Goal: Answer question/provide support

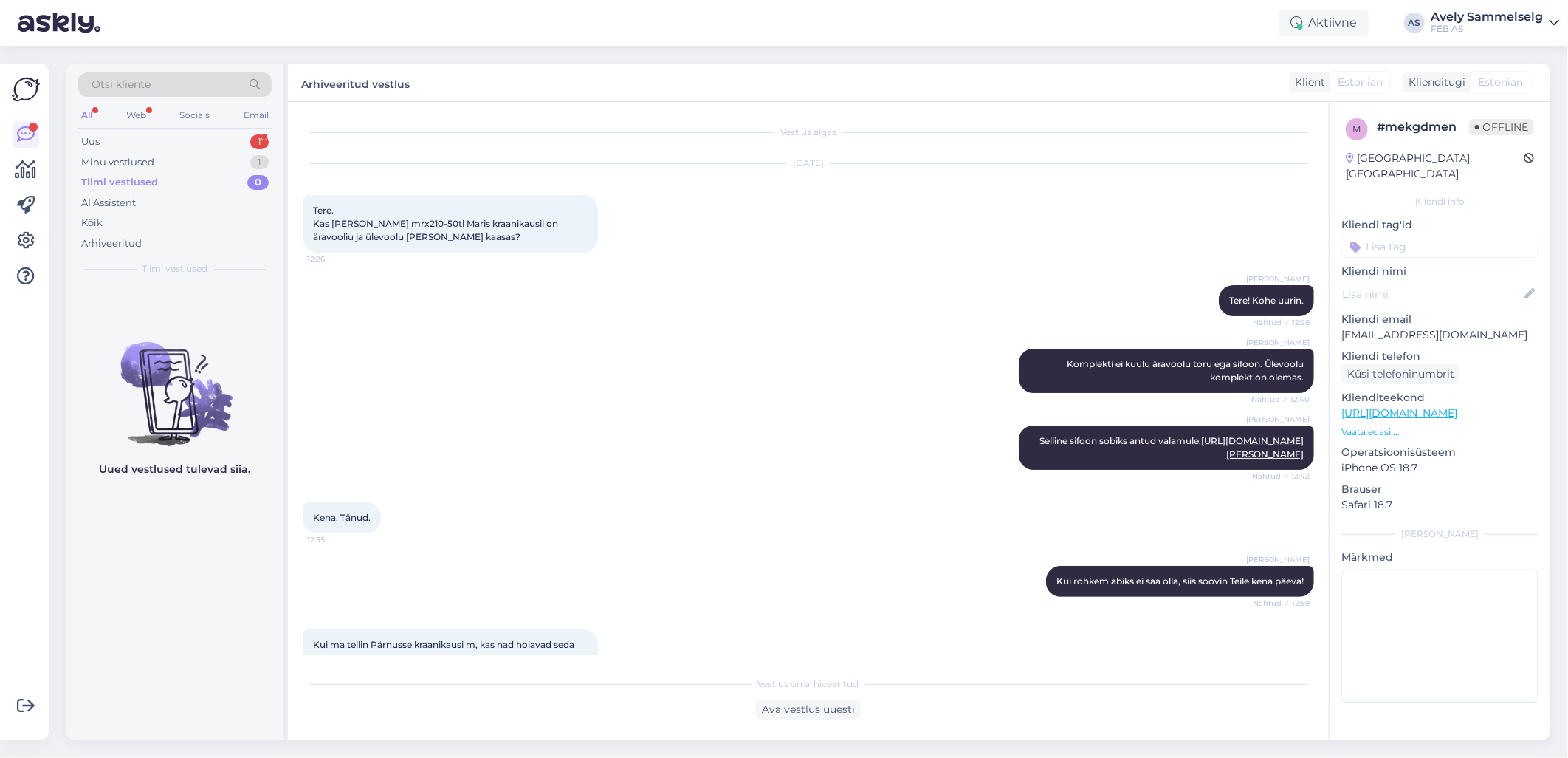
scroll to position [631, 0]
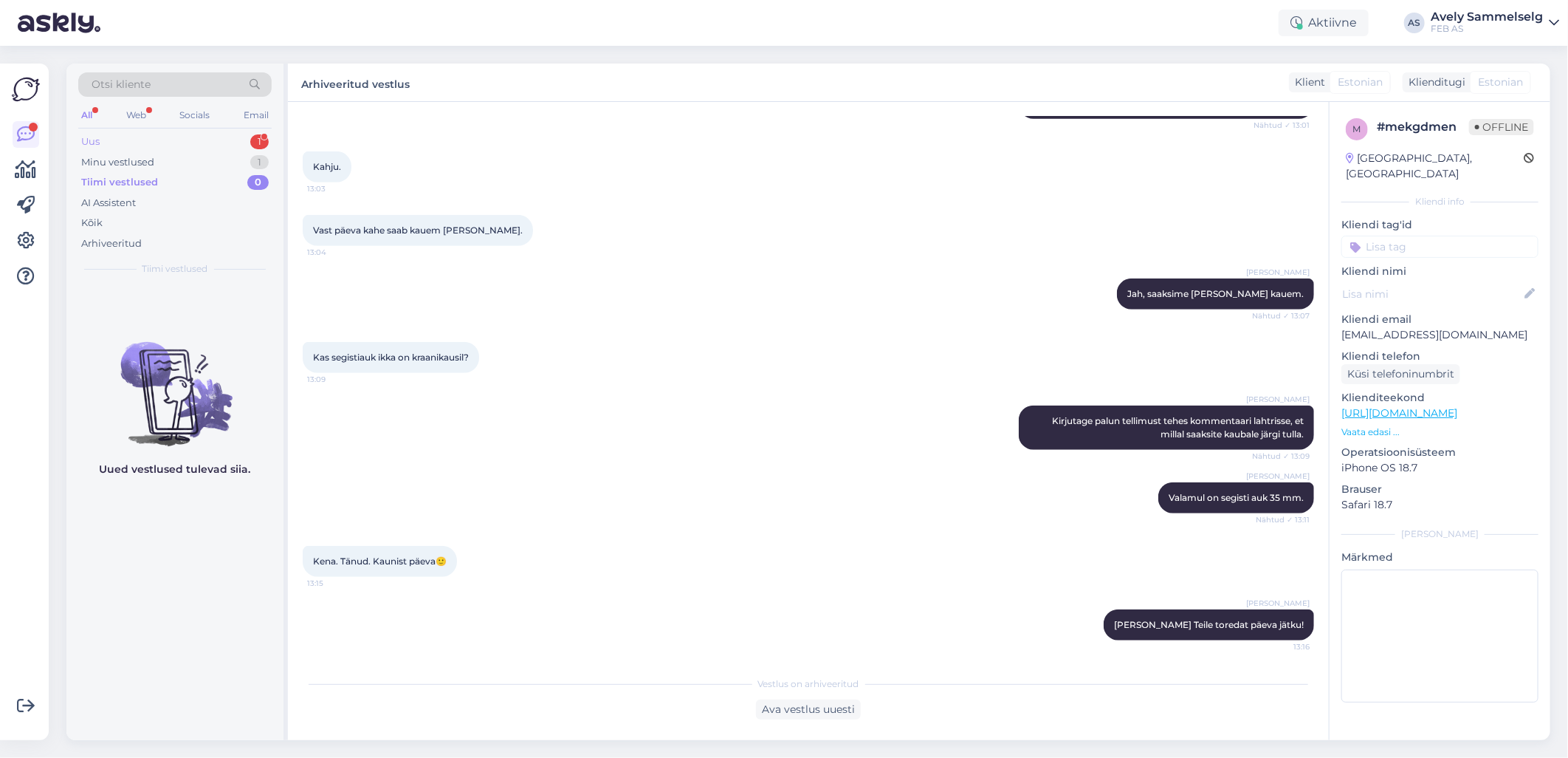
click at [116, 147] on div "Uus 1" at bounding box center [175, 142] width 193 height 21
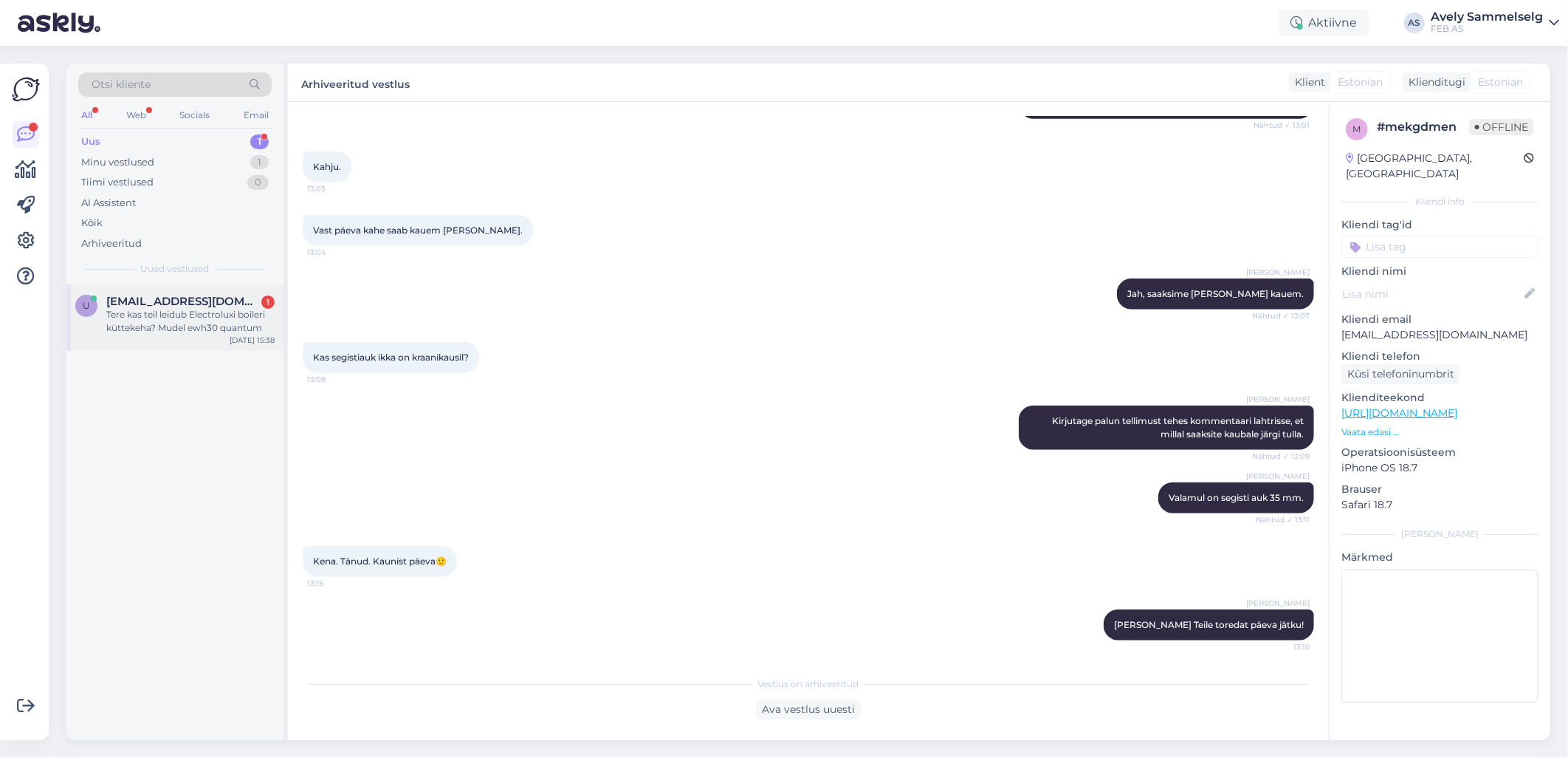
click at [171, 317] on div "Tere kas teil leidub Electroluxi boileri küttekeha? Mudel ewh30 quantum" at bounding box center [190, 321] width 168 height 26
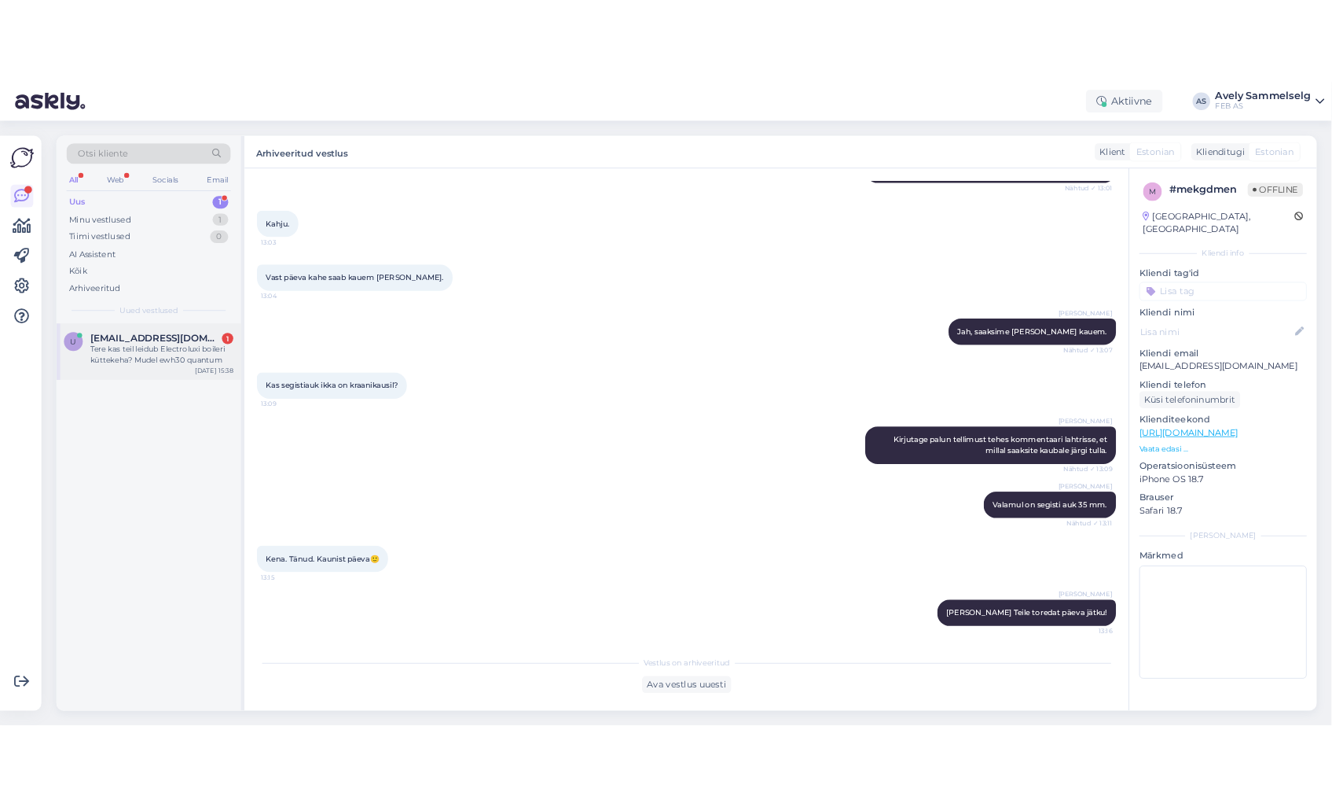
scroll to position [0, 0]
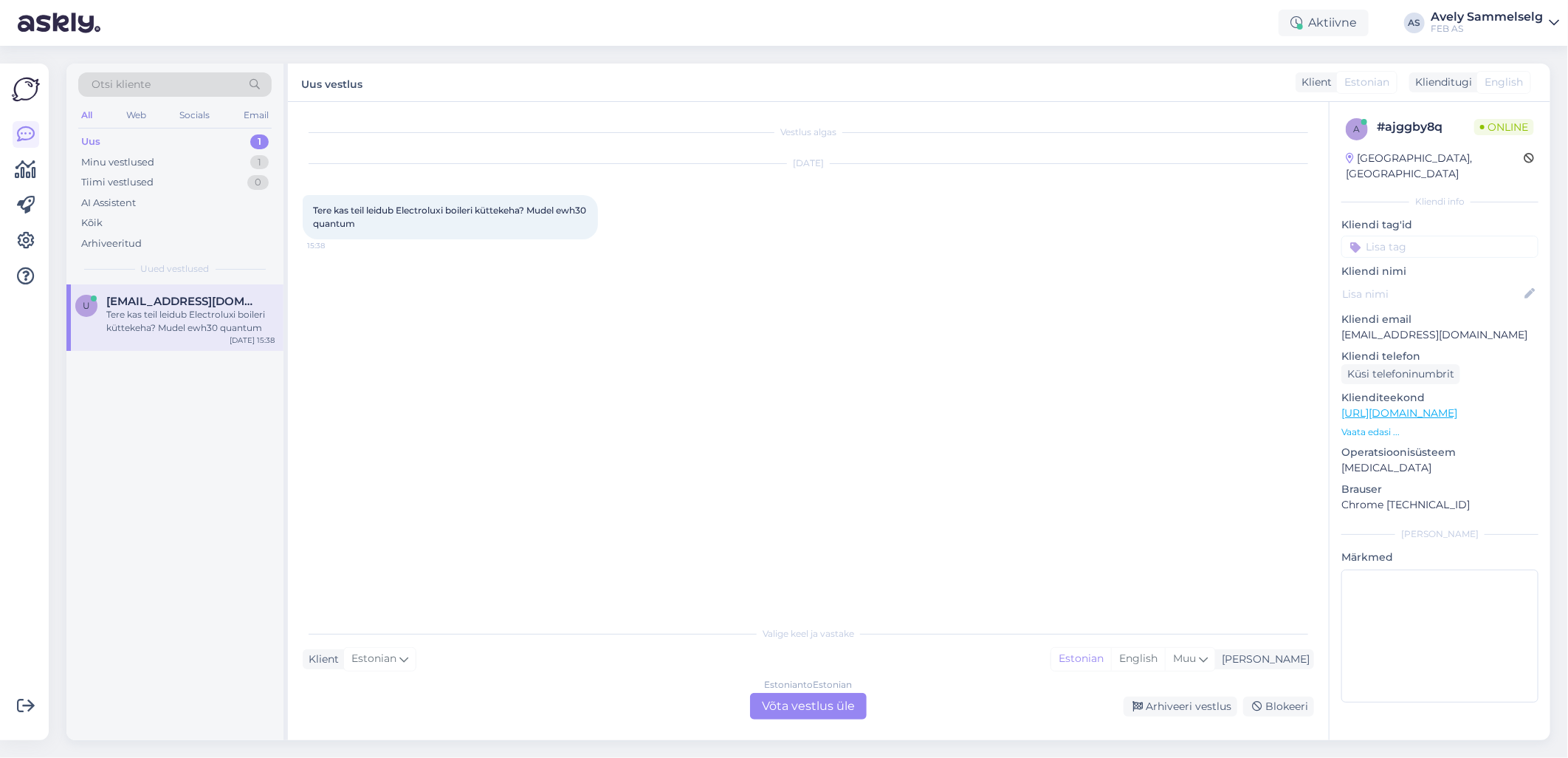
click at [782, 702] on div "Estonian to Estonian Võta vestlus üle" at bounding box center [808, 705] width 116 height 26
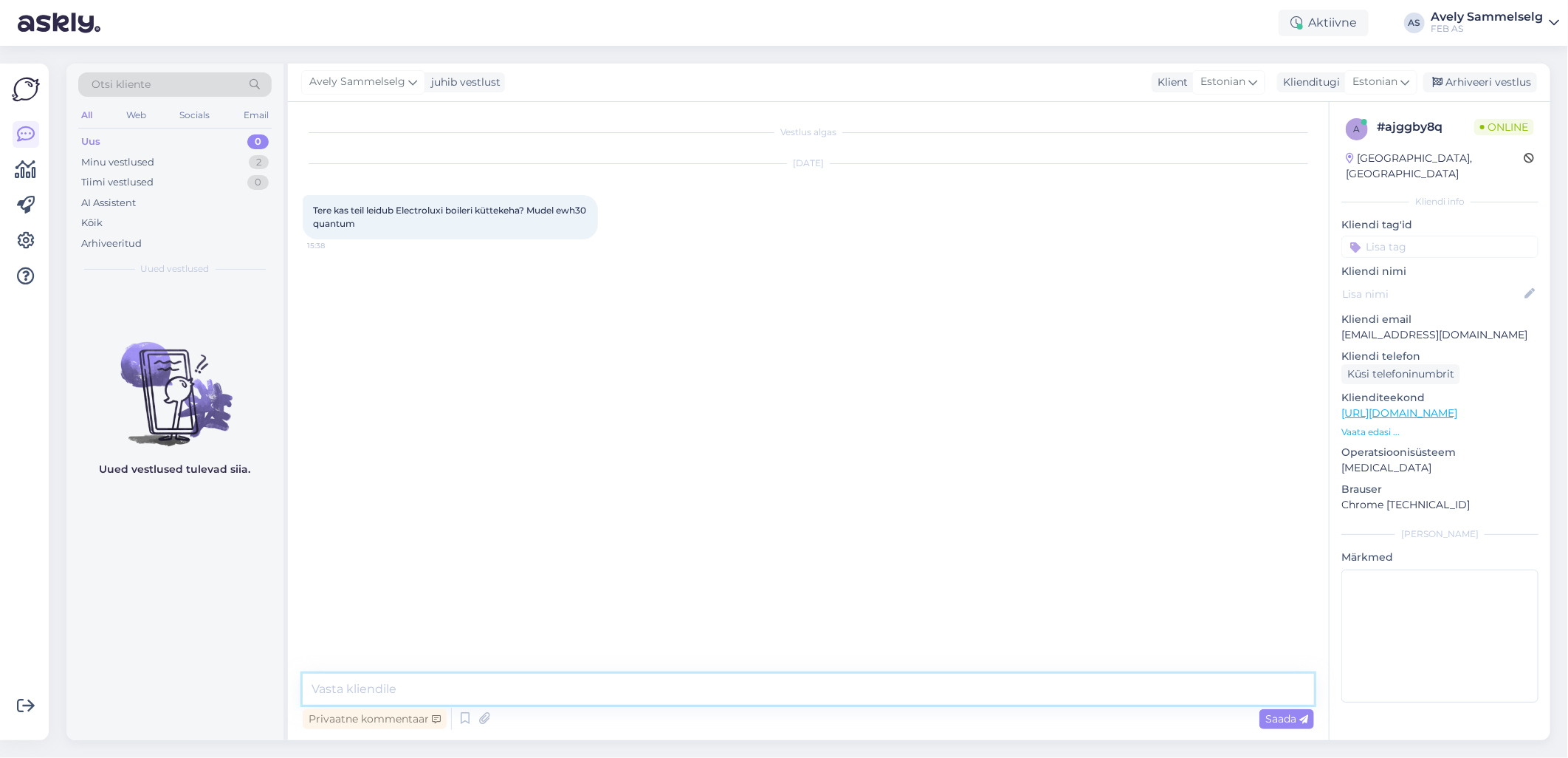
click at [758, 684] on textarea at bounding box center [807, 688] width 1011 height 31
type textarea "Tere!"
click at [407, 688] on textarea "Tere!" at bounding box center [807, 688] width 1011 height 31
click at [557, 681] on textarea "Tere!" at bounding box center [807, 688] width 1011 height 31
paste textarea "[URL][DOMAIN_NAME]"
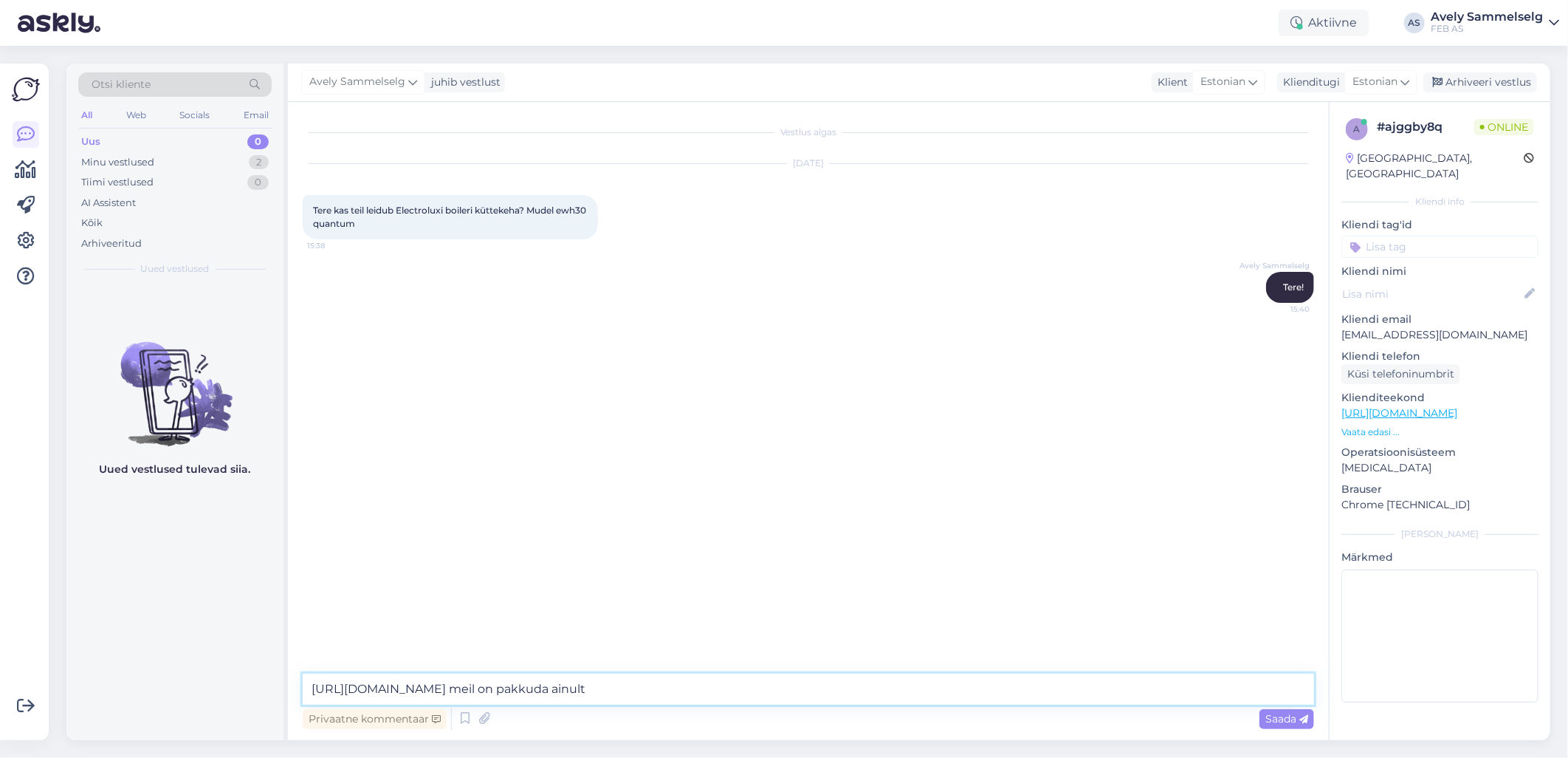
click at [826, 696] on textarea "[URL][DOMAIN_NAME] meil on pakkuda ainult" at bounding box center [807, 688] width 1011 height 31
click at [785, 685] on textarea "[URL][DOMAIN_NAME] meil on pakkuda ainult küttekehad" at bounding box center [807, 688] width 1011 height 31
click at [913, 688] on textarea "[URL][DOMAIN_NAME] meil on pakkuda ainult sellised küttekehad" at bounding box center [807, 688] width 1011 height 31
click at [1028, 682] on textarea "[URL][DOMAIN_NAME] meil on pakkuda ainult sellised küttekehad." at bounding box center [807, 688] width 1011 height 31
paste textarea "Electrolux boileritele, mis on toodetud Hispaanias Fagor tehases, tootekood boi…"
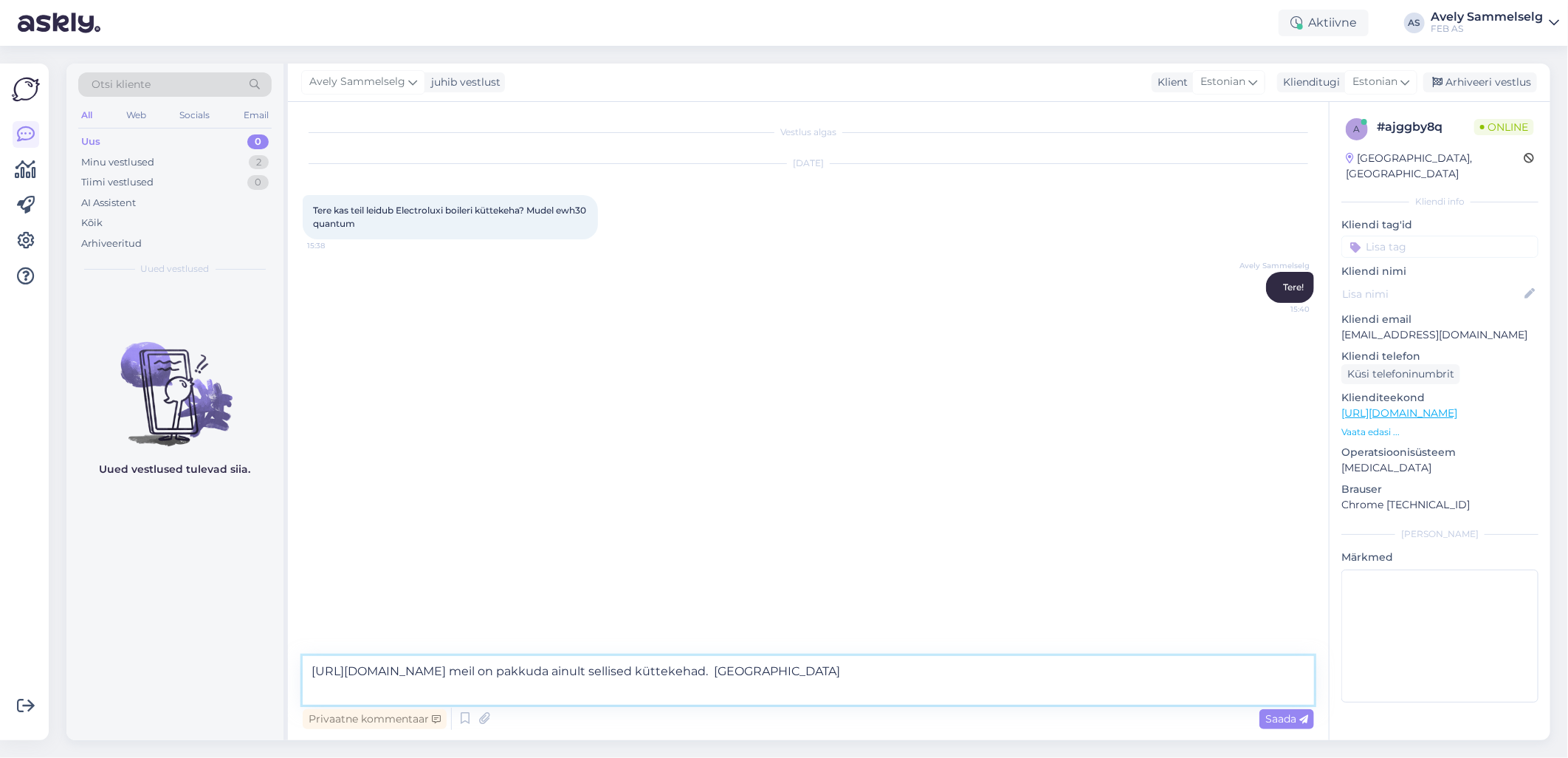
type textarea "[URL][DOMAIN_NAME] meil on pakkuda ainult sellised küttekehad. Sobivad Electrol…"
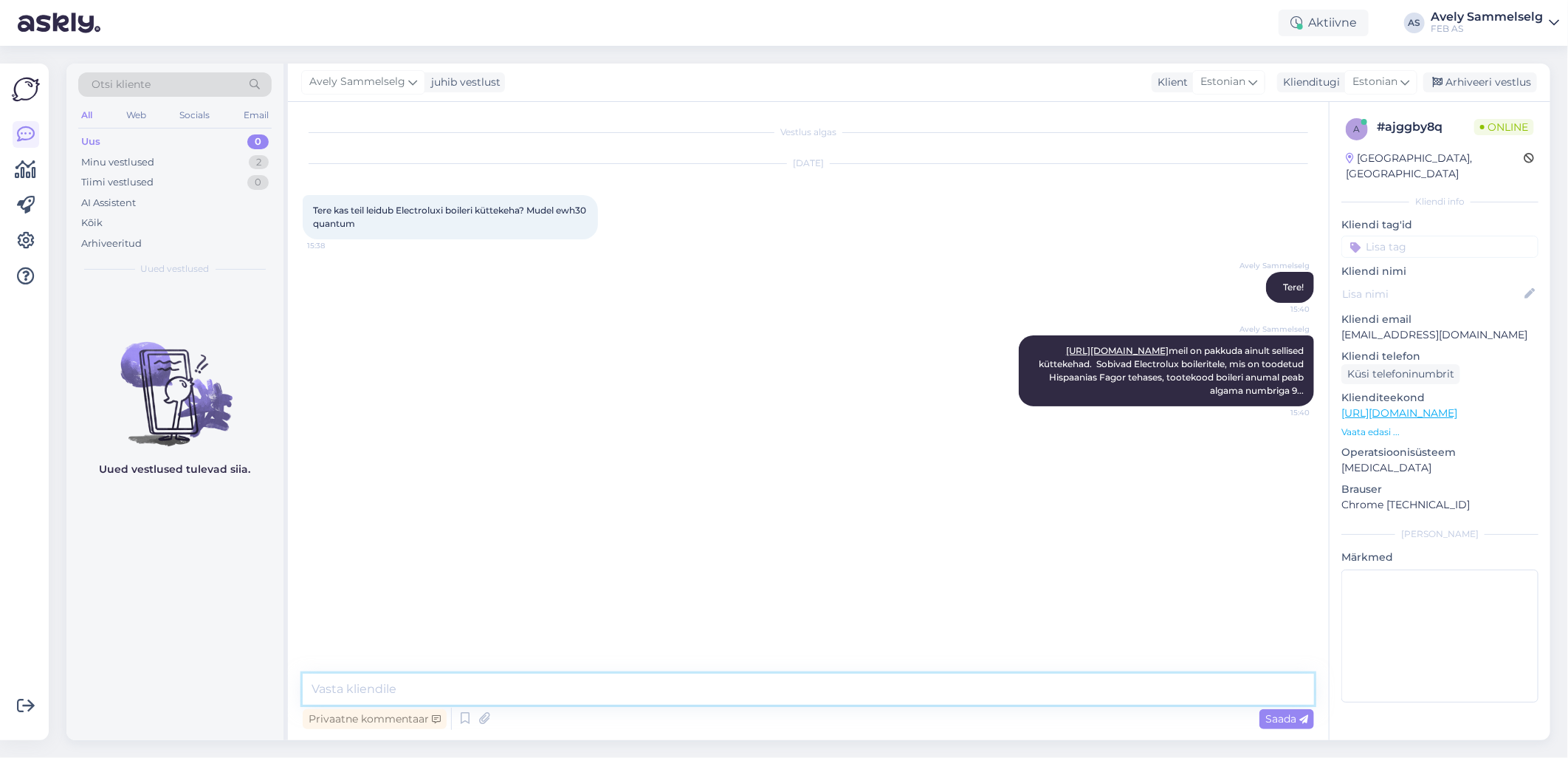
click at [699, 681] on textarea at bounding box center [807, 688] width 1011 height 31
click at [705, 688] on textarea at bounding box center [807, 688] width 1011 height 31
type textarea "K"
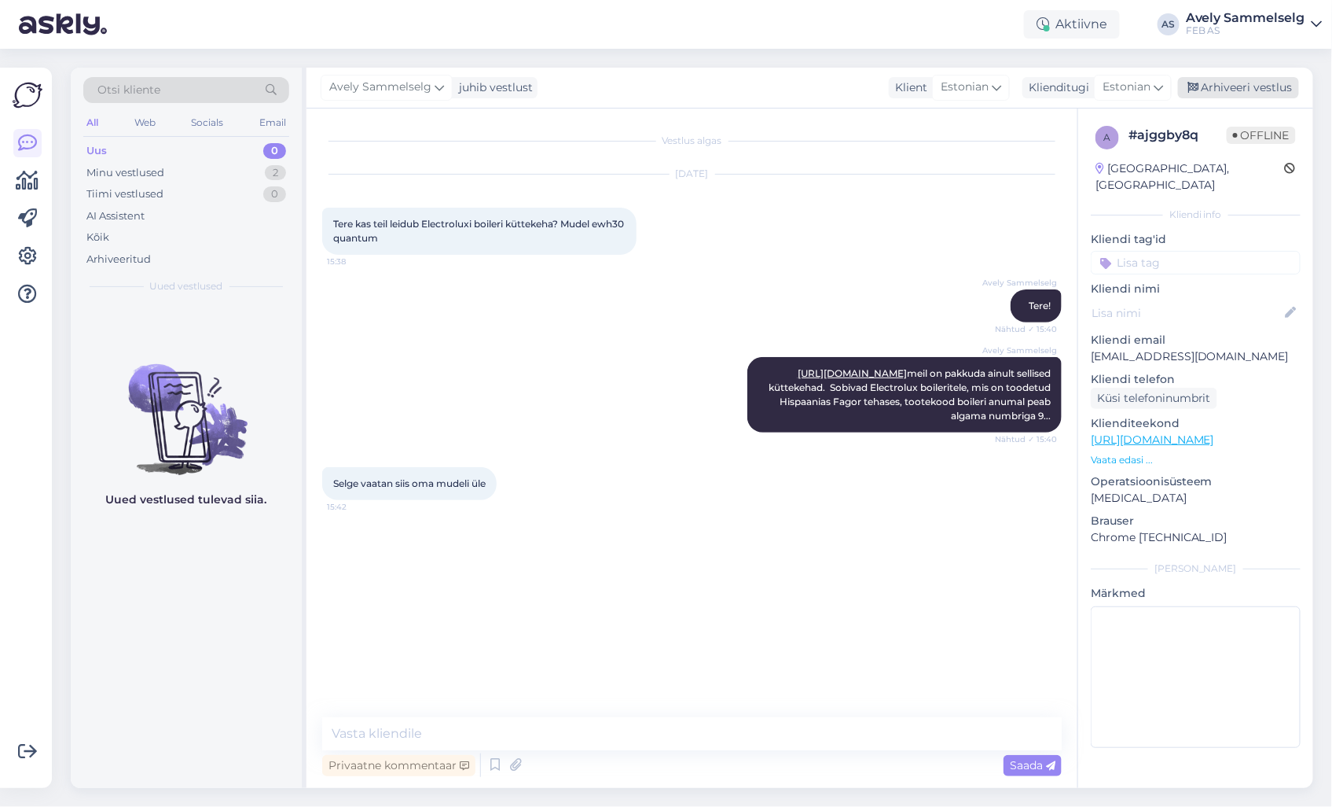
click at [1226, 90] on div "Arhiveeri vestlus" at bounding box center [1238, 87] width 121 height 21
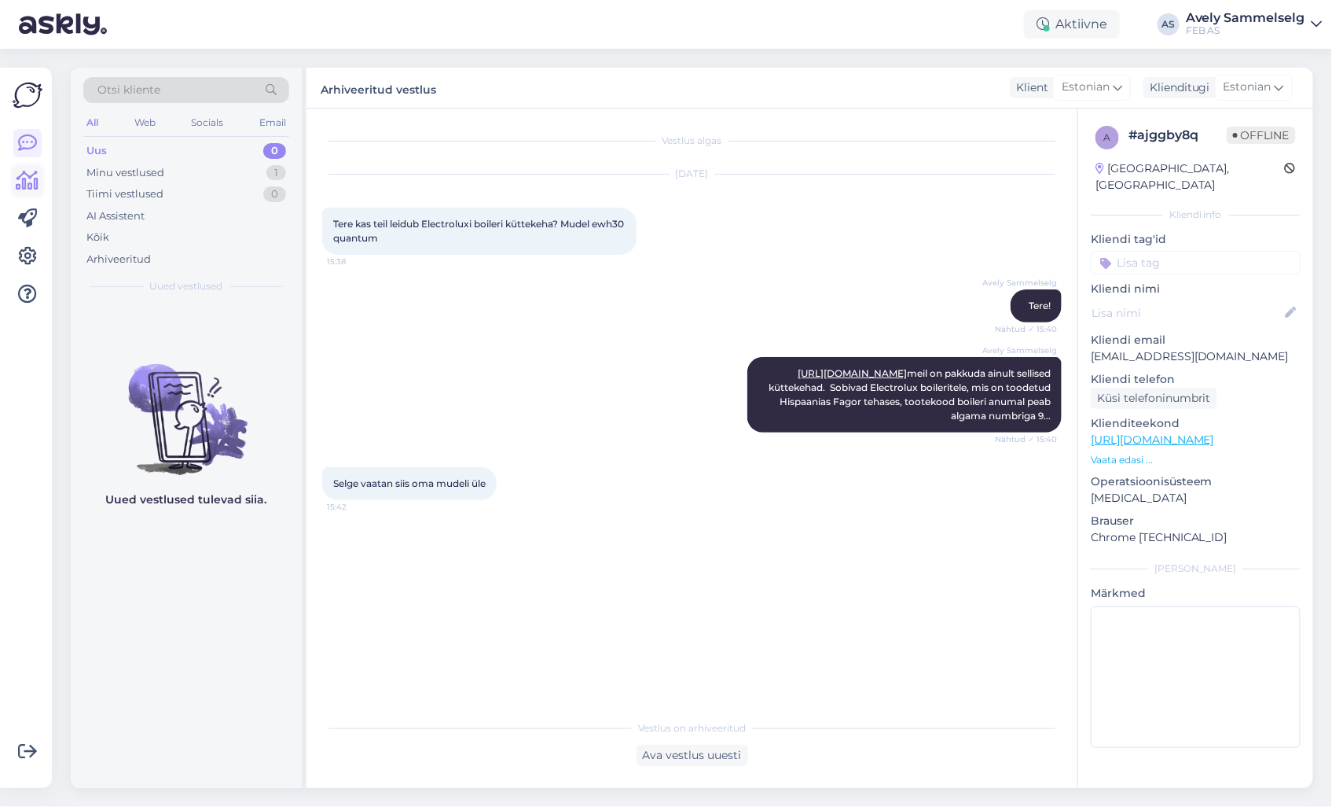
click at [20, 178] on icon at bounding box center [28, 180] width 23 height 19
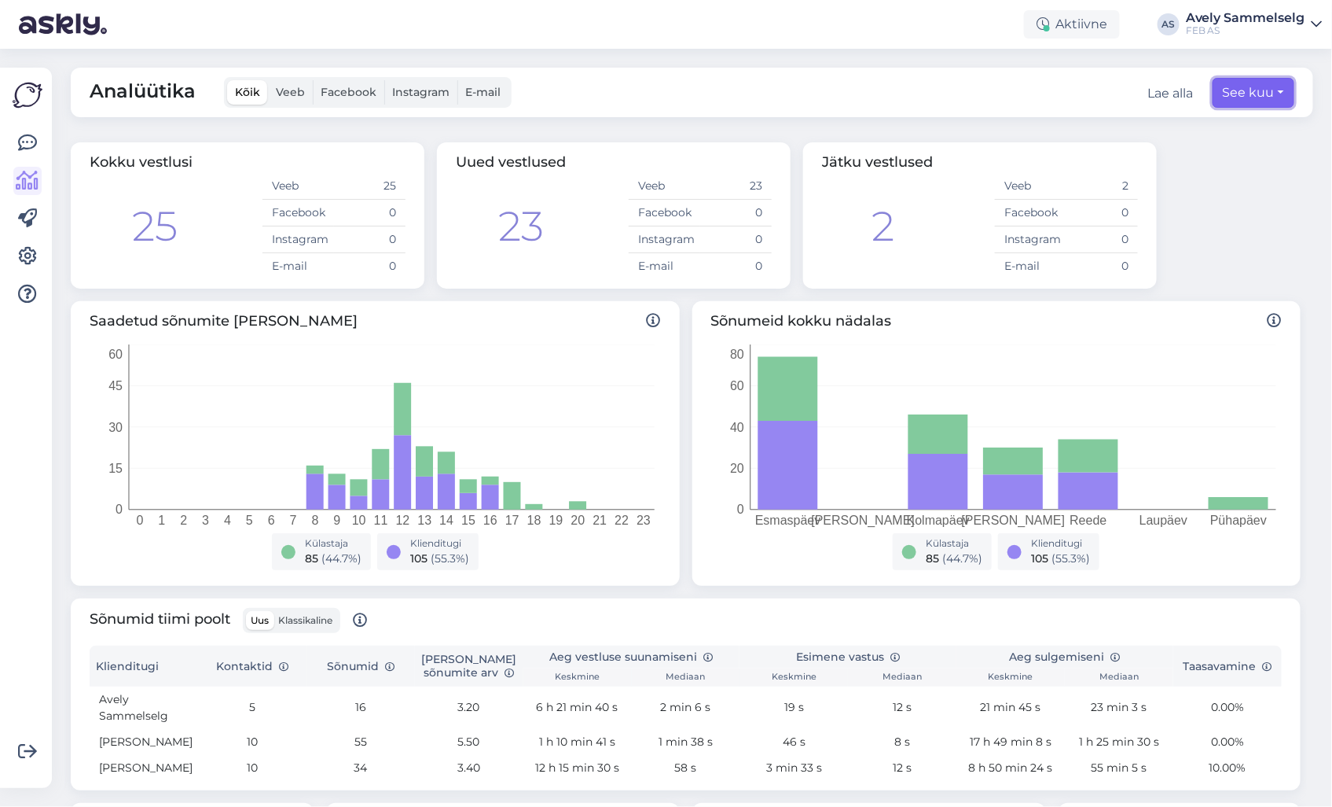
click at [1237, 96] on button "See kuu" at bounding box center [1254, 93] width 82 height 30
select select "9"
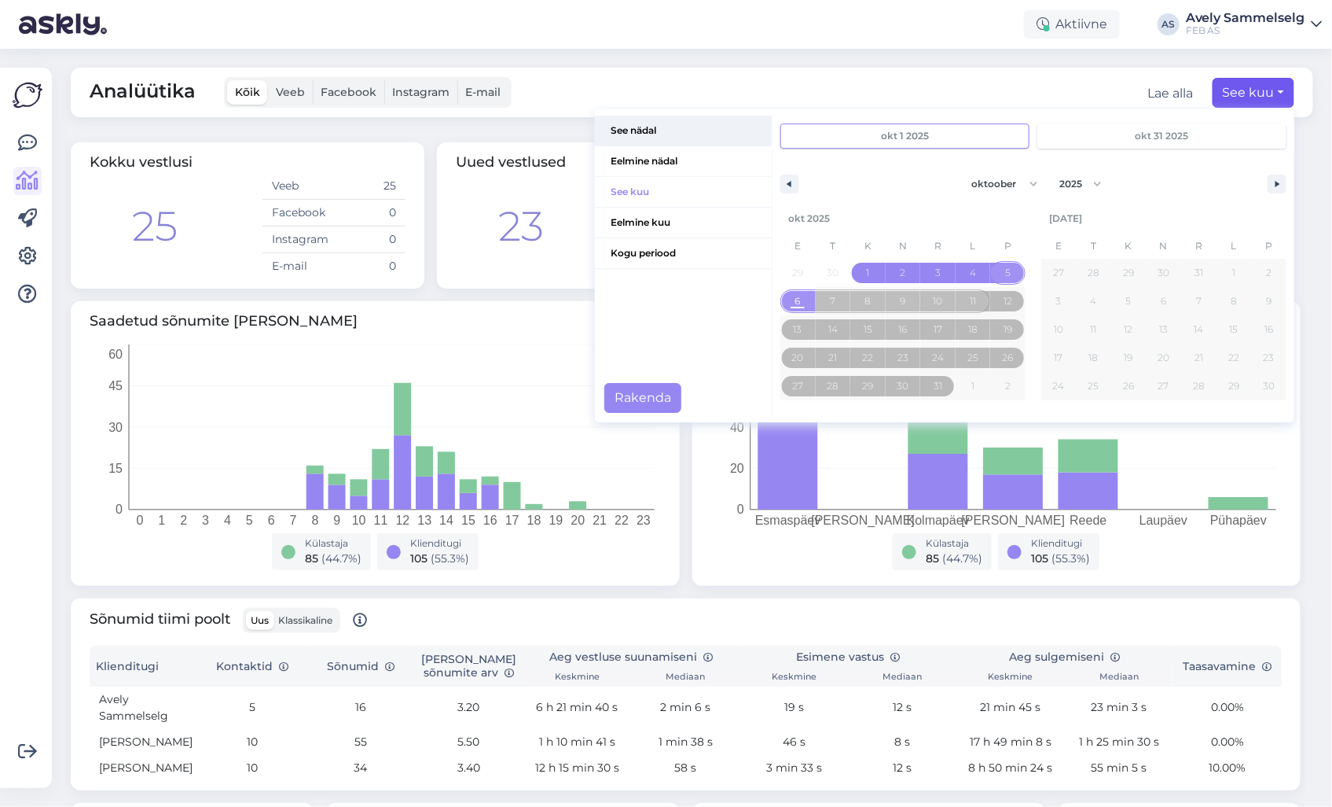
click at [637, 132] on span "See nädal" at bounding box center [683, 131] width 177 height 30
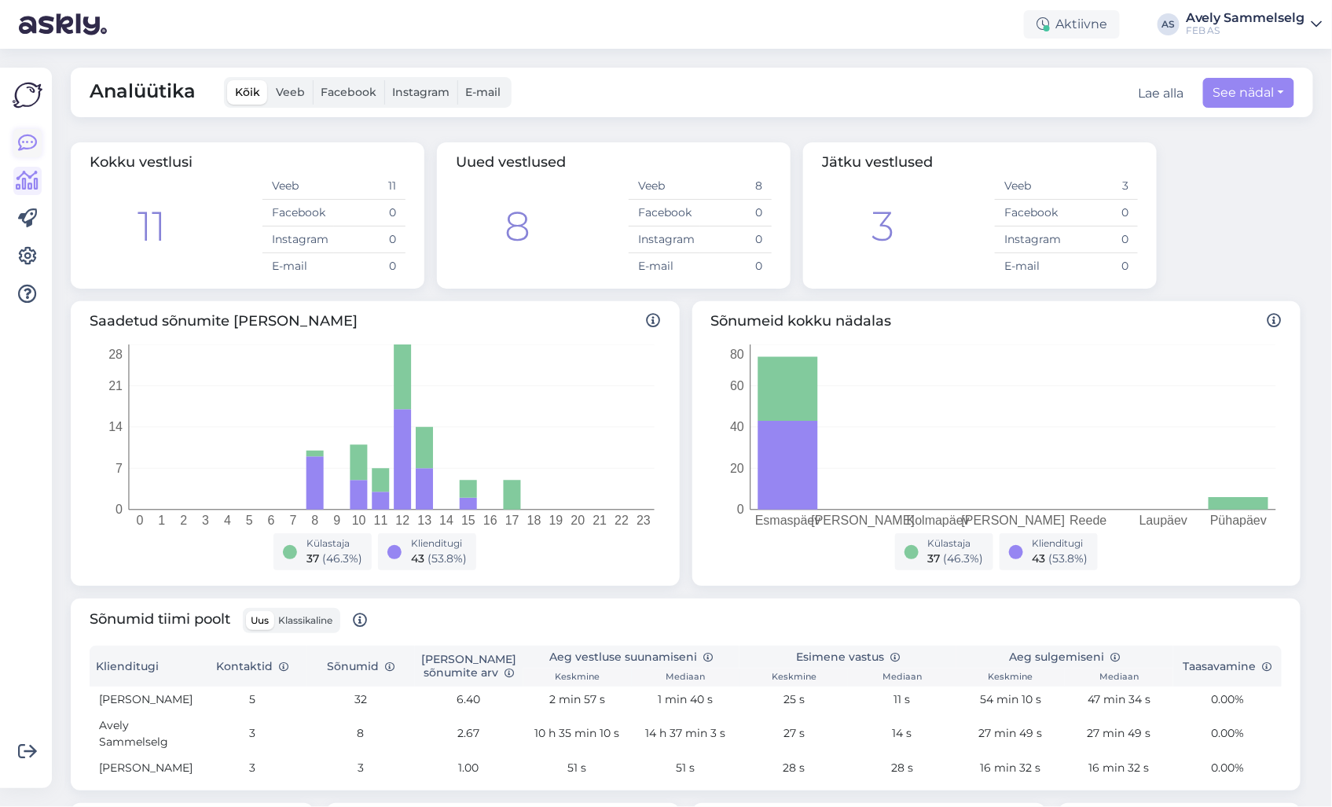
click at [27, 145] on icon at bounding box center [27, 143] width 19 height 19
